Goal: Navigation & Orientation: Find specific page/section

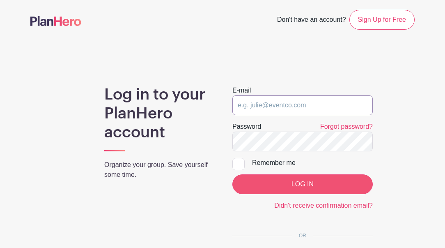
type input "[EMAIL_ADDRESS][DOMAIN_NAME]"
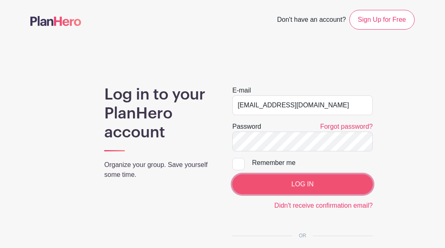
click at [281, 183] on input "LOG IN" at bounding box center [303, 184] width 140 height 20
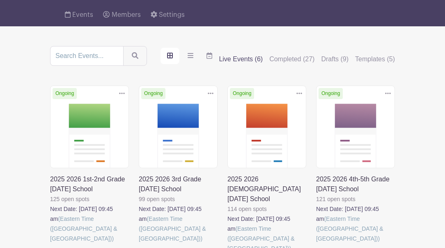
scroll to position [82, 0]
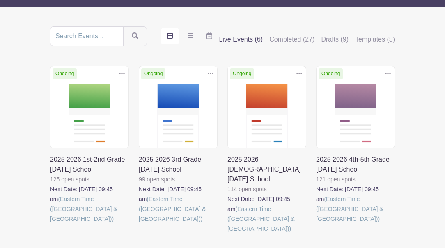
click at [50, 223] on link at bounding box center [50, 223] width 0 height 0
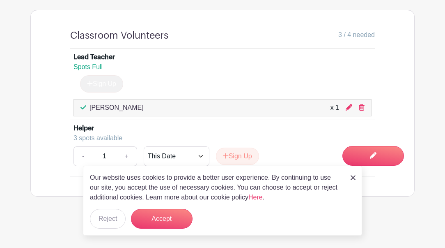
scroll to position [553, 0]
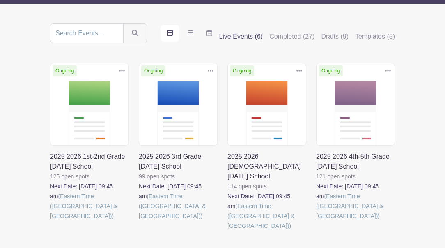
scroll to position [82, 0]
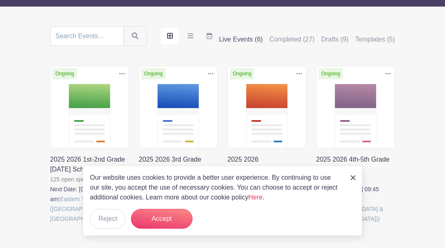
click at [139, 223] on link at bounding box center [139, 223] width 0 height 0
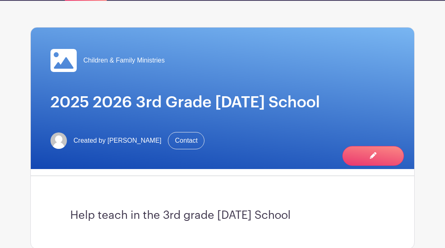
scroll to position [2, 0]
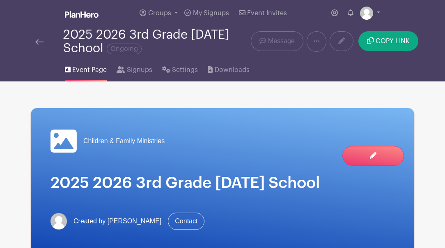
click at [181, 117] on div "Children & Family Ministries 2025 2026 3rd Grade Sunday School Created by Rache…" at bounding box center [223, 178] width 384 height 141
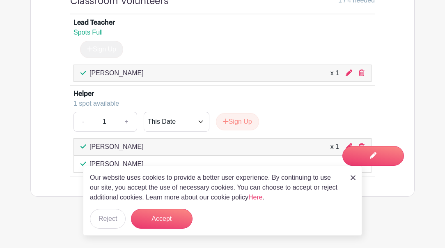
scroll to position [587, 0]
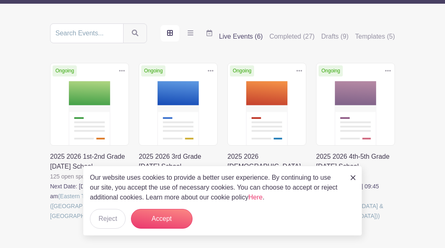
scroll to position [82, 0]
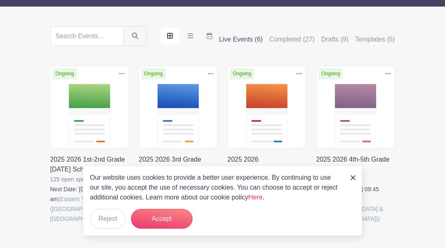
click at [316, 223] on link at bounding box center [316, 223] width 0 height 0
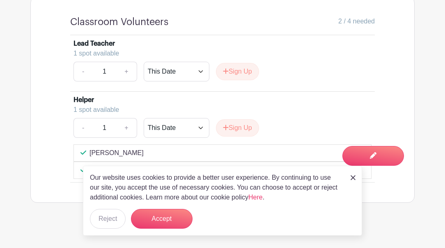
scroll to position [573, 0]
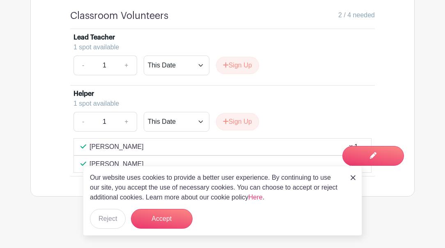
click at [351, 180] on img at bounding box center [353, 177] width 5 height 5
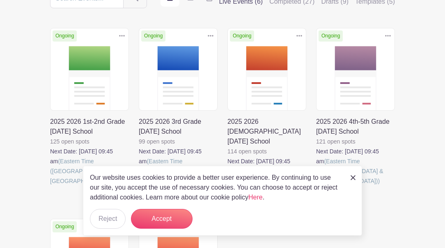
scroll to position [82, 0]
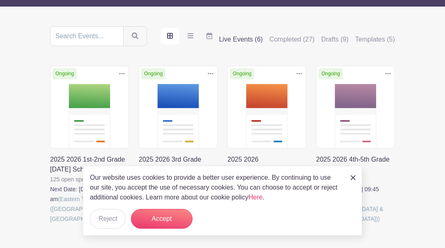
drag, startPoint x: 354, startPoint y: 177, endPoint x: 345, endPoint y: 179, distance: 8.8
click at [354, 177] on img at bounding box center [353, 177] width 5 height 5
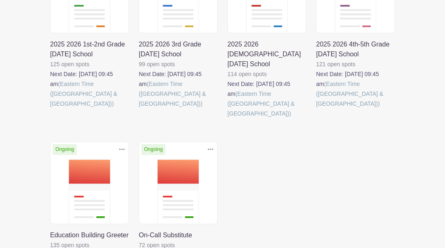
scroll to position [205, 0]
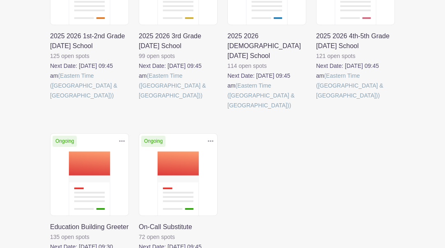
drag, startPoint x: 98, startPoint y: 183, endPoint x: 144, endPoint y: 181, distance: 45.6
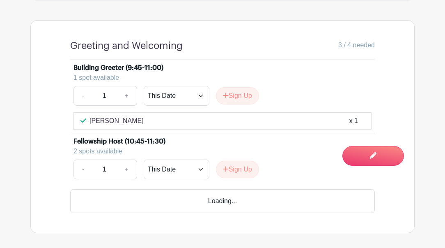
scroll to position [452, 0]
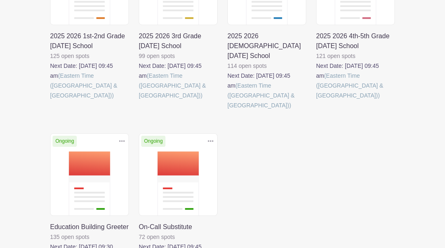
scroll to position [205, 0]
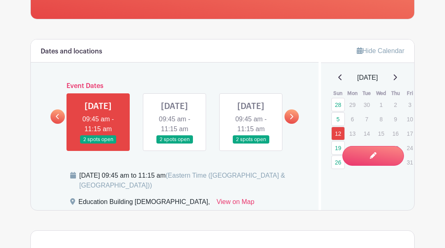
scroll to position [222, 0]
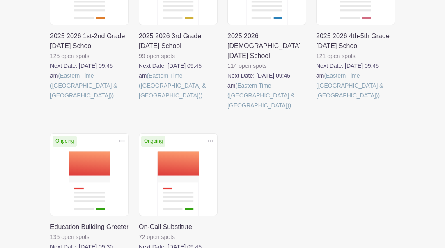
scroll to position [164, 0]
